Goal: Find contact information: Find contact information

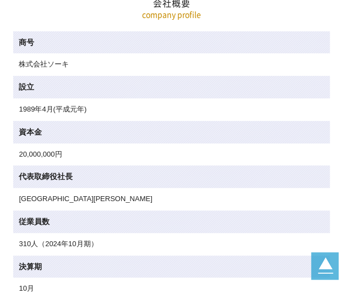
scroll to position [275, 0]
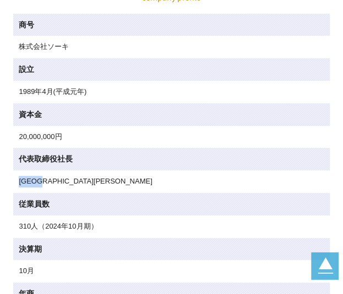
drag, startPoint x: 51, startPoint y: 179, endPoint x: 19, endPoint y: 182, distance: 31.5
click at [19, 182] on td "[GEOGRAPHIC_DATA][PERSON_NAME]" at bounding box center [171, 182] width 316 height 23
copy td "[GEOGRAPHIC_DATA][PERSON_NAME]"
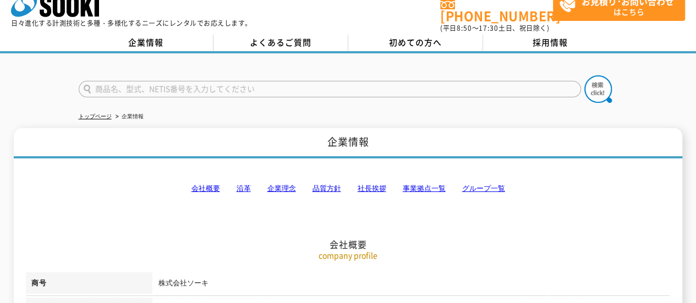
scroll to position [0, 0]
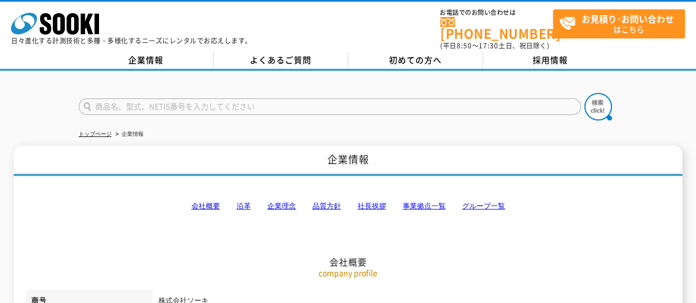
click at [199, 202] on link "会社概要" at bounding box center [205, 206] width 29 height 8
click at [247, 202] on link "沿革" at bounding box center [243, 206] width 14 height 8
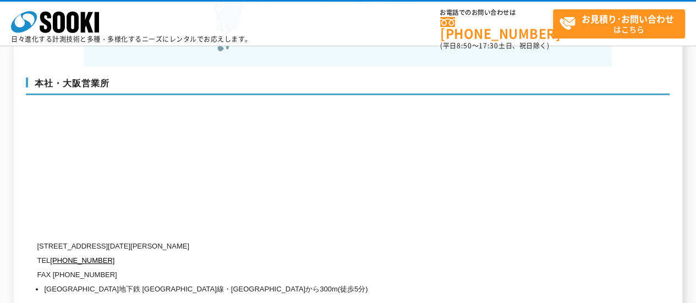
scroll to position [2615, 0]
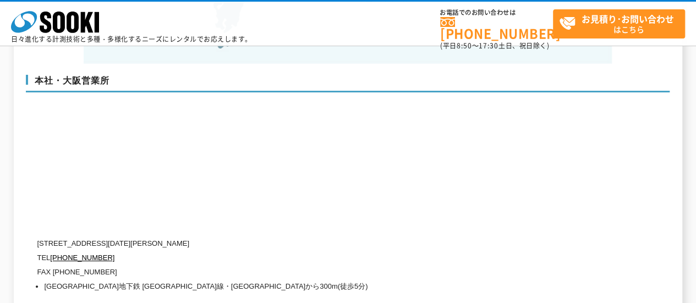
drag, startPoint x: 84, startPoint y: 218, endPoint x: 256, endPoint y: 221, distance: 172.8
click at [256, 237] on p "[STREET_ADDRESS][DATE][PERSON_NAME]" at bounding box center [301, 244] width 528 height 14
copy p "[STREET_ADDRESS][DATE][PERSON_NAME]"
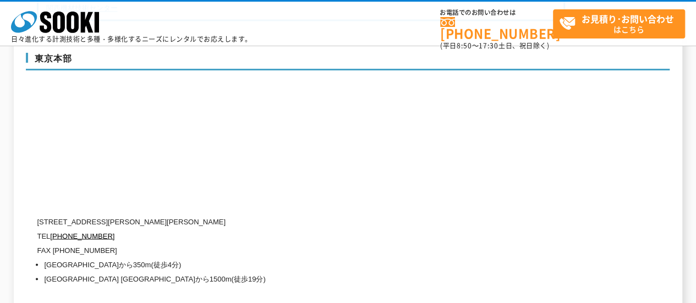
scroll to position [3001, 0]
